Goal: Task Accomplishment & Management: Use online tool/utility

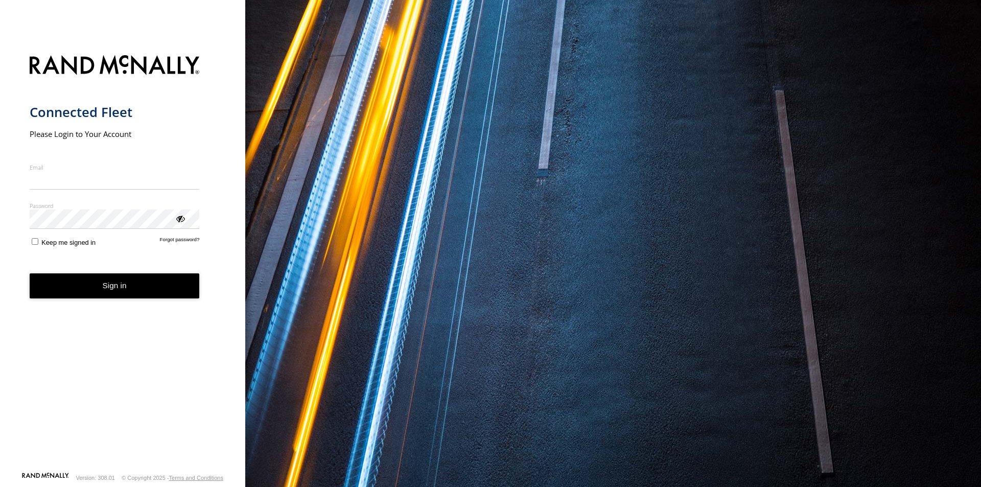
type input "**********"
click at [34, 255] on form "**********" at bounding box center [123, 260] width 187 height 423
click at [36, 246] on label "Keep me signed in" at bounding box center [63, 242] width 66 height 10
click at [86, 293] on button "Sign in" at bounding box center [115, 285] width 170 height 25
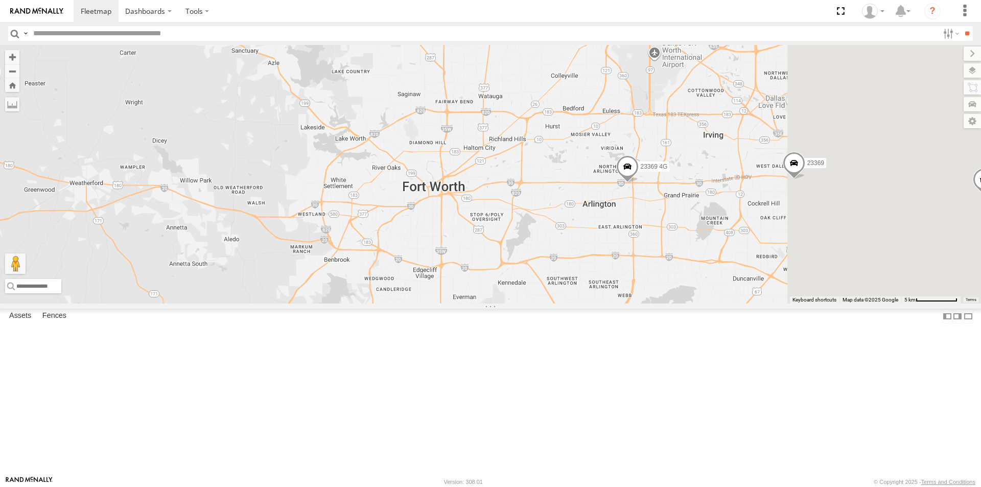
drag, startPoint x: 852, startPoint y: 301, endPoint x: 674, endPoint y: 334, distance: 181.0
click at [674, 304] on div "23207xx 23460 23480 23460 NEW 23335 4G/Active 23467 4G 23369 4G 23369" at bounding box center [490, 174] width 981 height 259
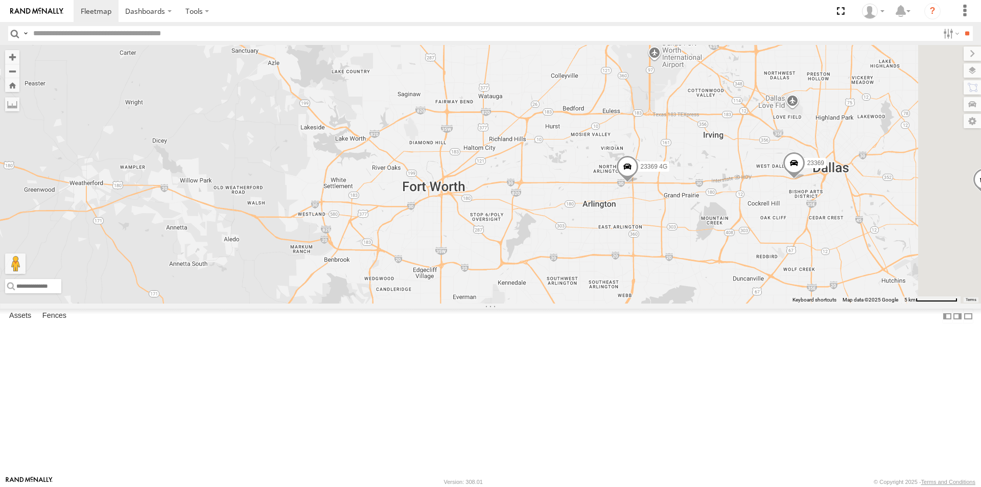
click at [639, 183] on span at bounding box center [627, 169] width 22 height 28
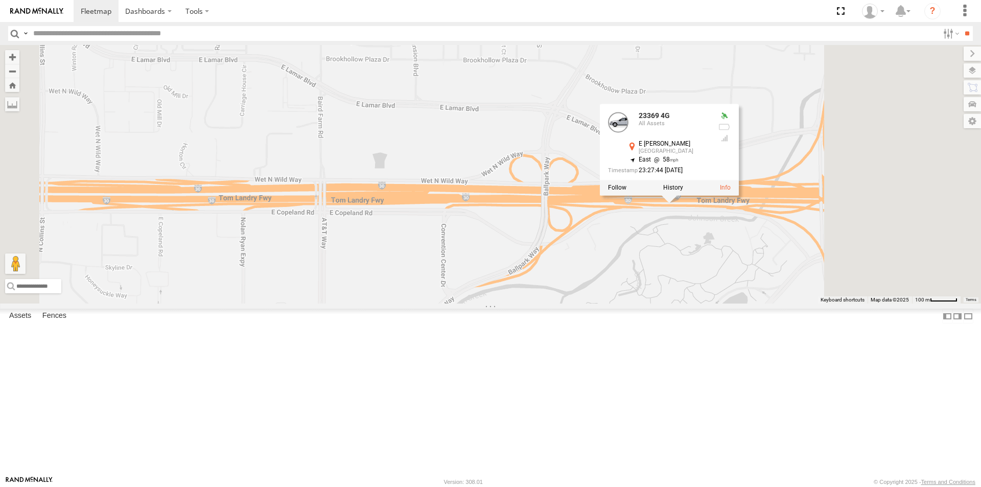
drag, startPoint x: 904, startPoint y: 266, endPoint x: 833, endPoint y: 330, distance: 95.6
click at [833, 304] on div "23207xx 23460 23480 23460 NEW 23335 4G/Active 23467 4G 23369 4G 23369 23369 4G …" at bounding box center [490, 174] width 981 height 259
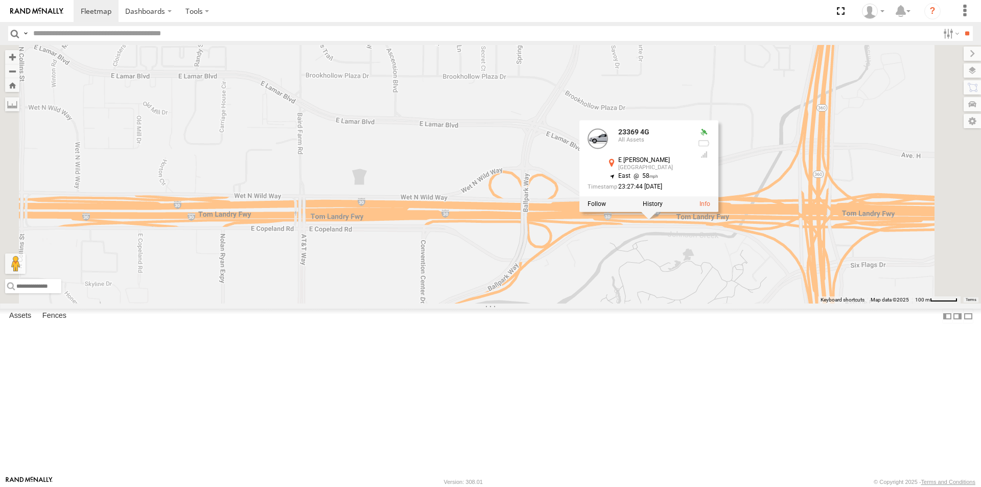
click at [809, 304] on div "23207xx 23460 23480 23460 NEW 23335 4G/Active 23467 4G 23369 4G 23369 23369 4G …" at bounding box center [490, 174] width 981 height 259
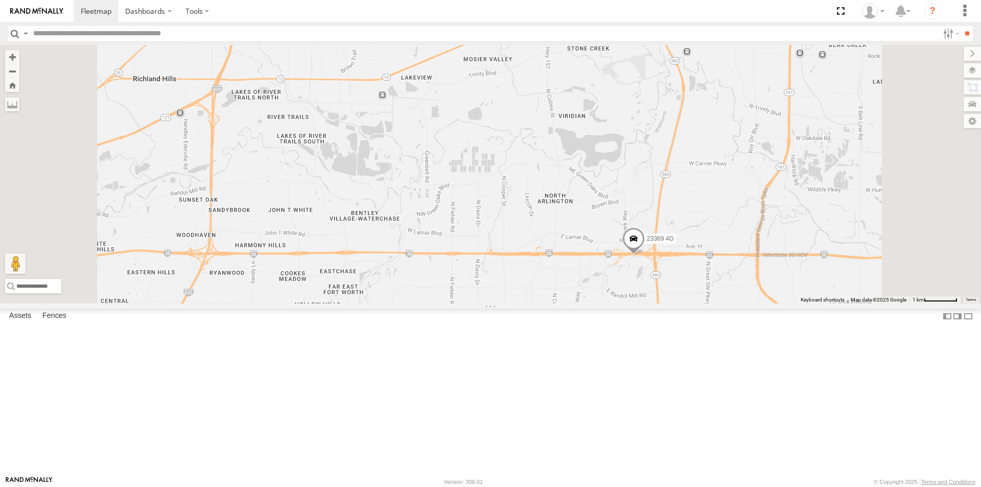
drag, startPoint x: 761, startPoint y: 336, endPoint x: 768, endPoint y: 341, distance: 9.2
click at [558, 341] on label "Mark Location" at bounding box center [532, 342] width 52 height 12
click at [644, 249] on span at bounding box center [633, 236] width 22 height 28
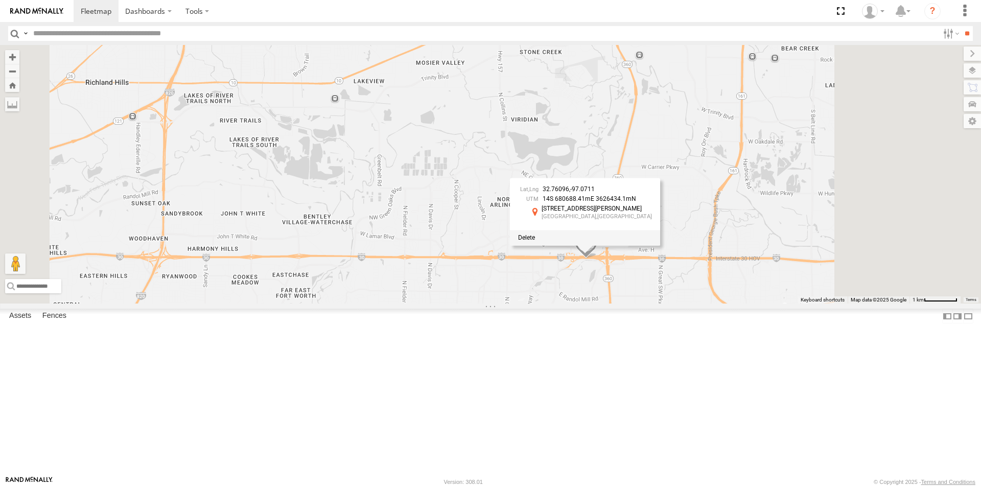
drag, startPoint x: 780, startPoint y: 271, endPoint x: 730, endPoint y: 275, distance: 49.2
click at [595, 193] on span "-97.0711" at bounding box center [582, 189] width 25 height 7
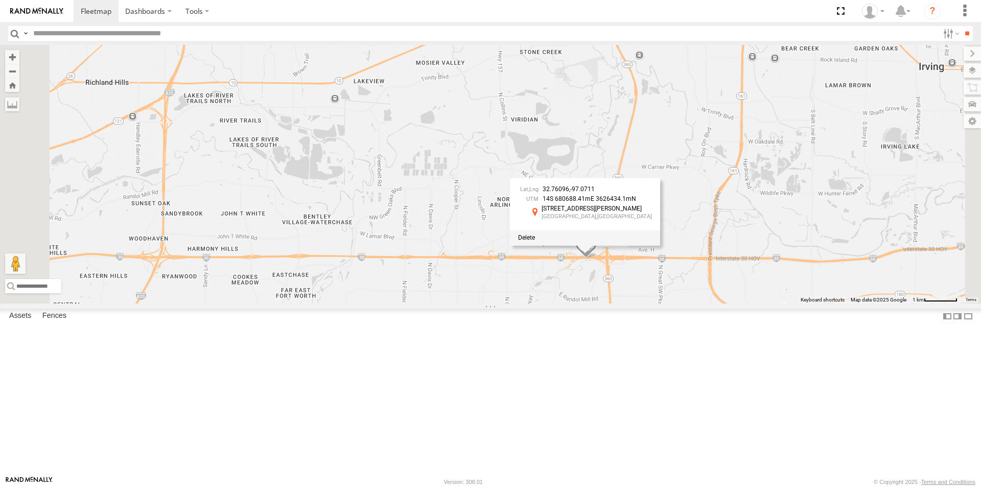
click at [569, 193] on span "32.76096" at bounding box center [556, 189] width 27 height 7
click at [695, 274] on div "23207xx 23460 23480 23460 NEW 23335 4G/Active 23467 4G 23369 4G 23369 32.76096 …" at bounding box center [490, 174] width 981 height 259
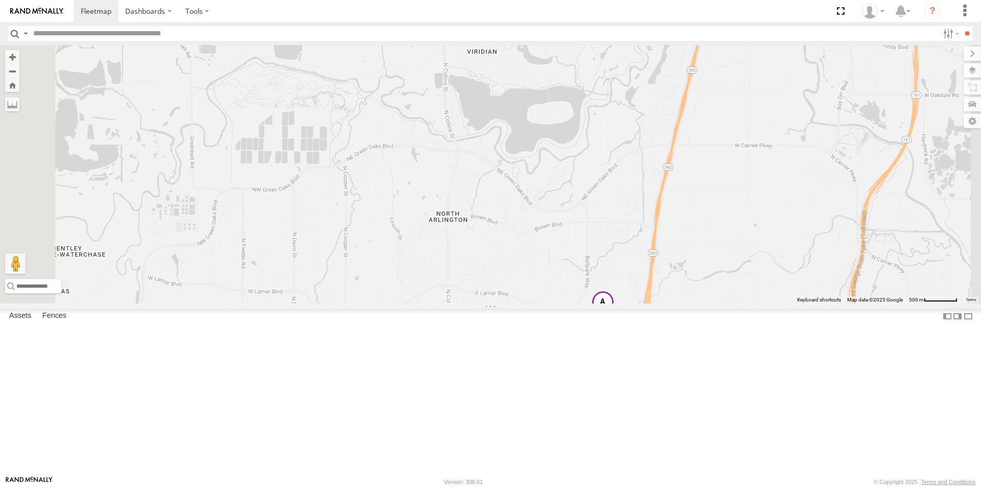
click at [614, 318] on span at bounding box center [603, 305] width 22 height 28
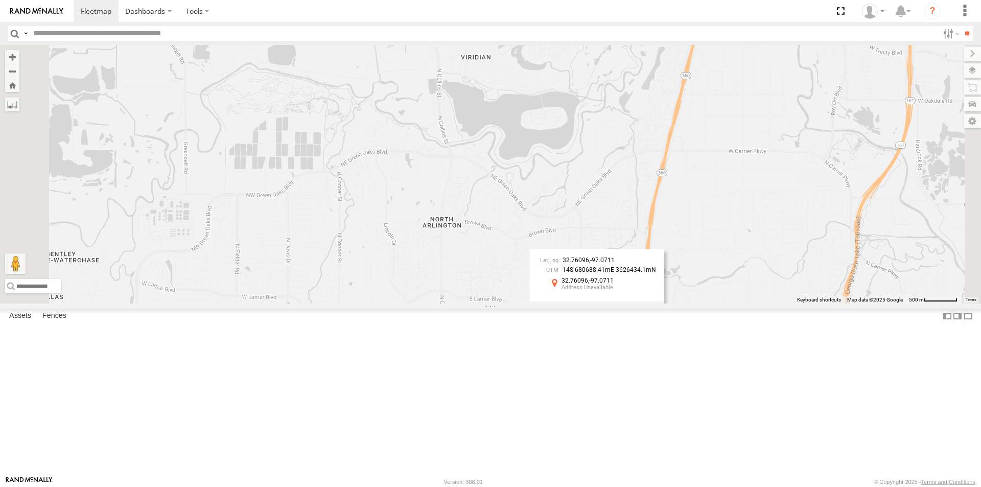
drag, startPoint x: 624, startPoint y: 204, endPoint x: 128, endPoint y: 156, distance: 497.7
click at [135, 164] on main "← Move left → Move right ↑ Move up ↓ Move down + Zoom in - Zoom out Home Jump l…" at bounding box center [490, 260] width 981 height 431
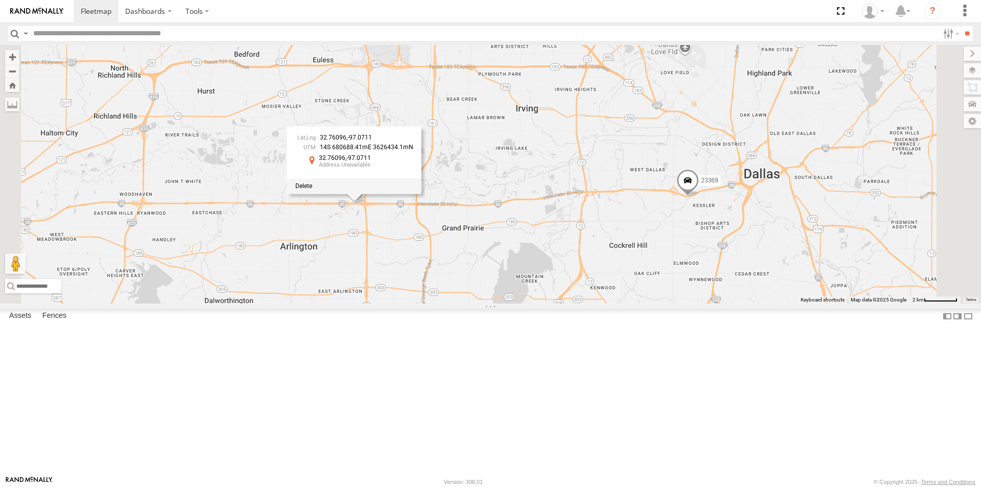
click at [699, 197] on span at bounding box center [688, 183] width 22 height 28
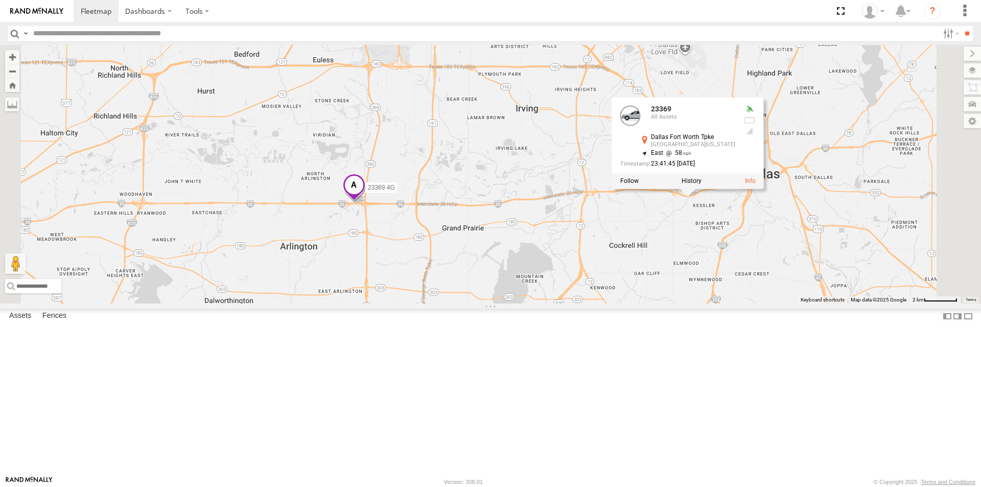
click at [736, 141] on div "Dallas Fort Worth Tpke" at bounding box center [693, 137] width 84 height 7
click at [805, 304] on div "23207xx 23460 23480 23460 NEW 23335 4G/Active 23467 4G 23369 4G 23369 23369 All…" at bounding box center [490, 174] width 981 height 259
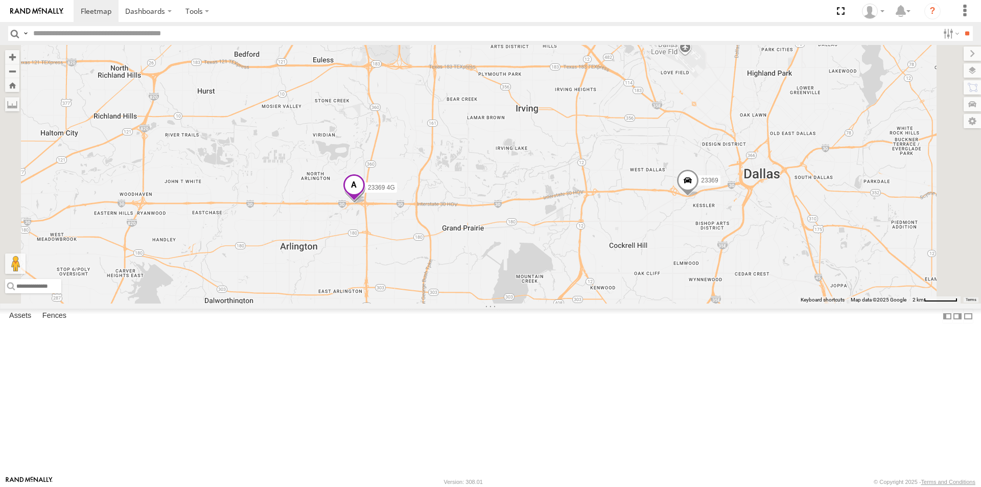
click at [699, 197] on span at bounding box center [688, 183] width 22 height 28
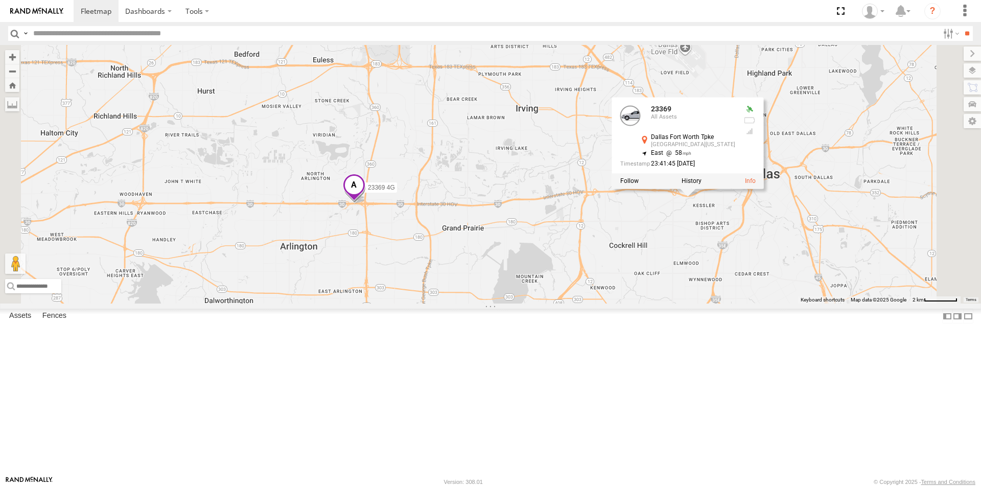
click at [797, 285] on div "23207xx 23460 23480 23460 NEW 23335 4G/Active 23467 4G 23369 4G 23369 23369 All…" at bounding box center [490, 174] width 981 height 259
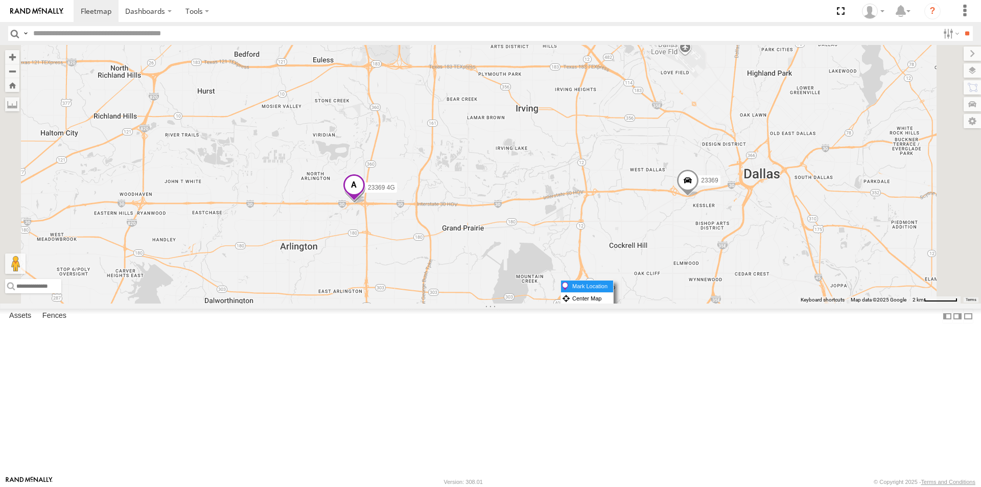
drag, startPoint x: 816, startPoint y: 280, endPoint x: 826, endPoint y: 288, distance: 12.4
click at [613, 288] on label "Mark Location" at bounding box center [587, 287] width 52 height 12
click at [700, 194] on span at bounding box center [688, 180] width 22 height 28
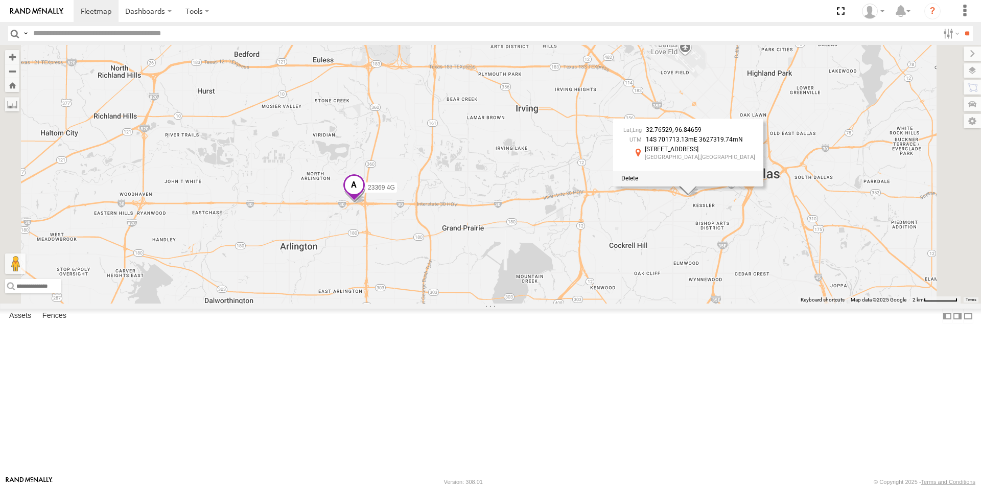
click at [365, 201] on span at bounding box center [354, 188] width 22 height 28
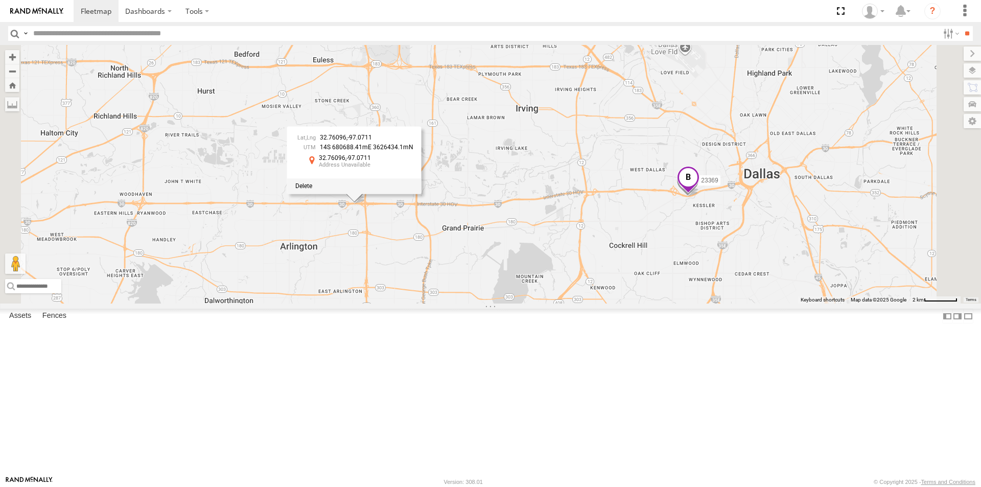
click at [466, 296] on div "23207xx 23460 23480 23460 NEW 23335 4G/Active 23467 4G 23369 4G 23369 32.76096 …" at bounding box center [490, 174] width 981 height 259
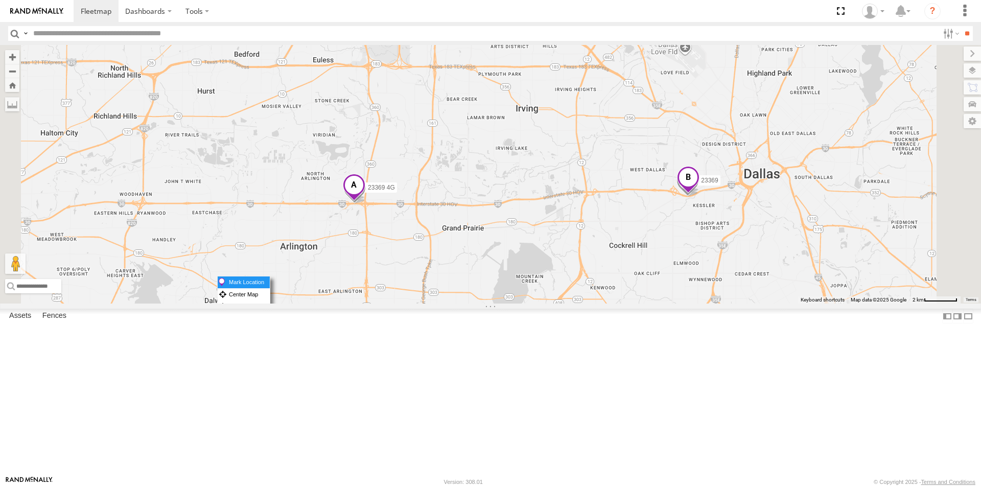
drag, startPoint x: 473, startPoint y: 276, endPoint x: 483, endPoint y: 284, distance: 12.8
click at [270, 284] on label "Mark Location" at bounding box center [244, 283] width 52 height 12
drag, startPoint x: 479, startPoint y: 279, endPoint x: 485, endPoint y: 286, distance: 9.1
click at [277, 286] on label "Mark Location" at bounding box center [250, 286] width 52 height 12
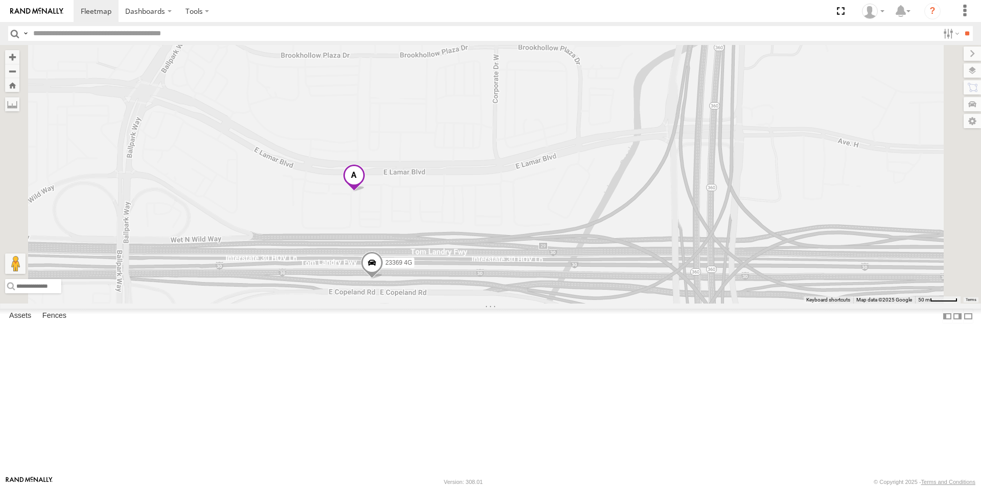
drag, startPoint x: 500, startPoint y: 353, endPoint x: 511, endPoint y: 359, distance: 12.4
click at [297, 359] on label "Mark Location" at bounding box center [271, 360] width 52 height 12
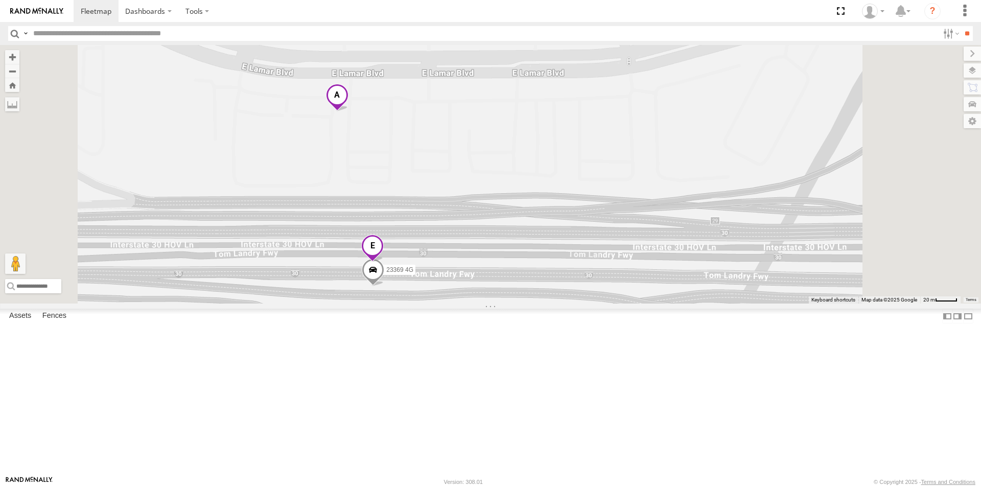
click at [384, 262] on span at bounding box center [372, 249] width 22 height 28
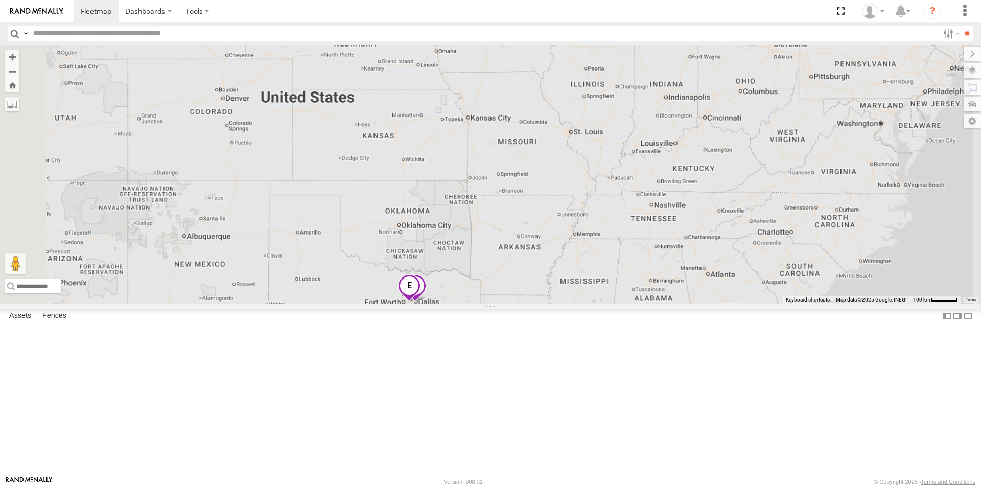
drag, startPoint x: 454, startPoint y: 437, endPoint x: 723, endPoint y: 308, distance: 298.4
click at [724, 304] on div at bounding box center [490, 174] width 981 height 259
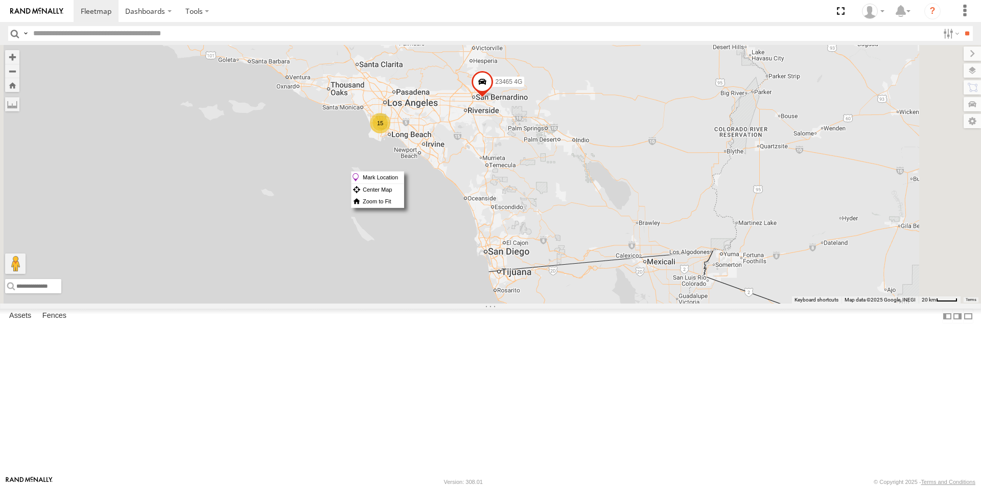
drag, startPoint x: 607, startPoint y: 171, endPoint x: 599, endPoint y: 171, distance: 8.2
click at [494, 98] on span at bounding box center [482, 85] width 22 height 28
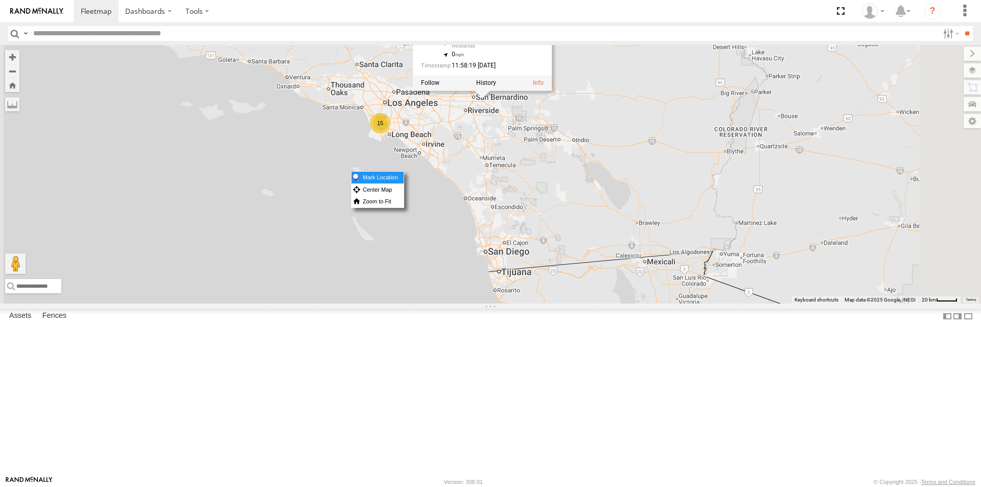
click at [404, 179] on label "Mark Location" at bounding box center [378, 178] width 52 height 12
click at [523, 50] on div "Redlands" at bounding box center [488, 46] width 72 height 6
click at [552, 90] on div at bounding box center [482, 82] width 139 height 15
